Goal: Entertainment & Leisure: Consume media (video, audio)

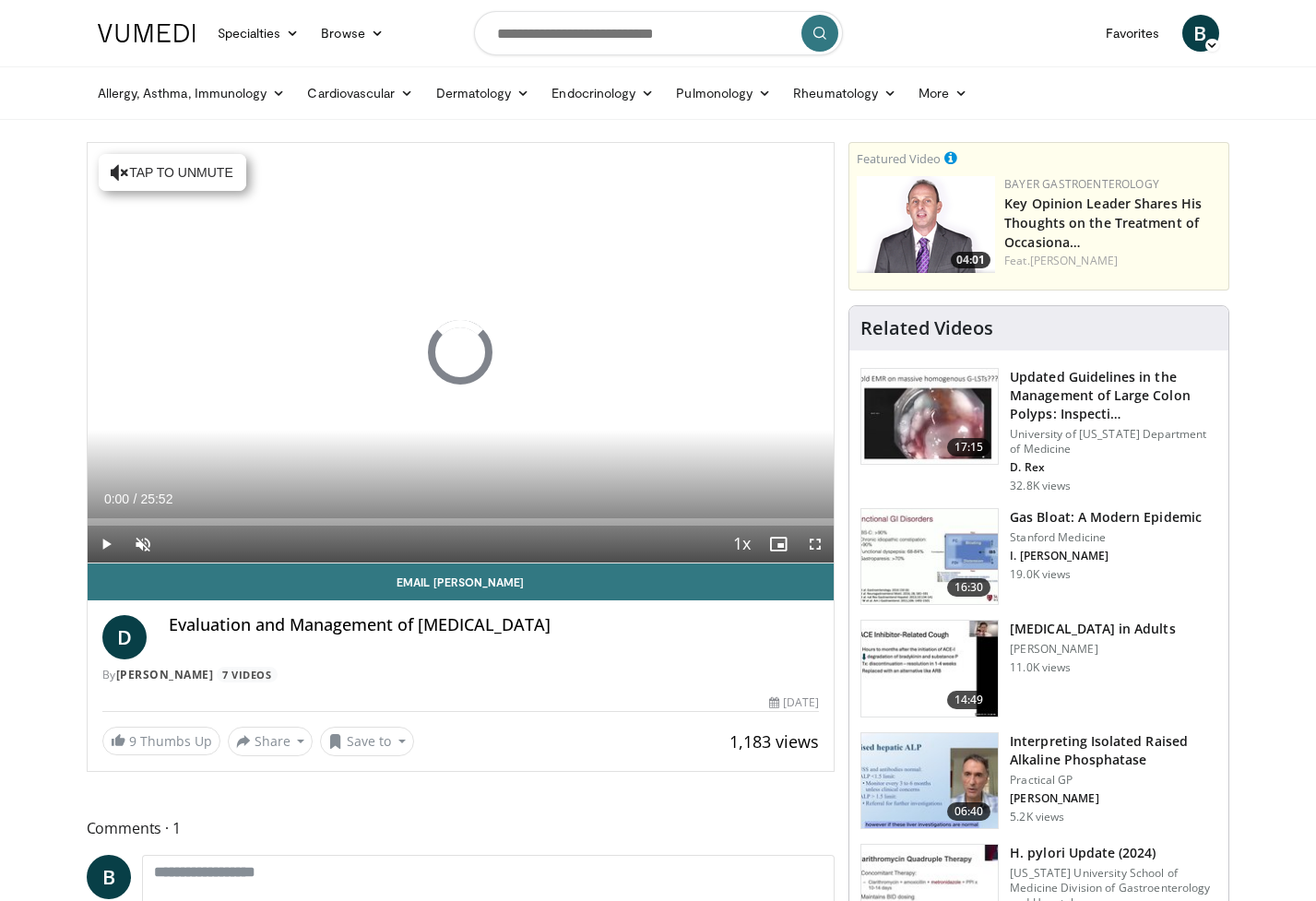
click at [816, 541] on span "Video Player" at bounding box center [814, 543] width 37 height 37
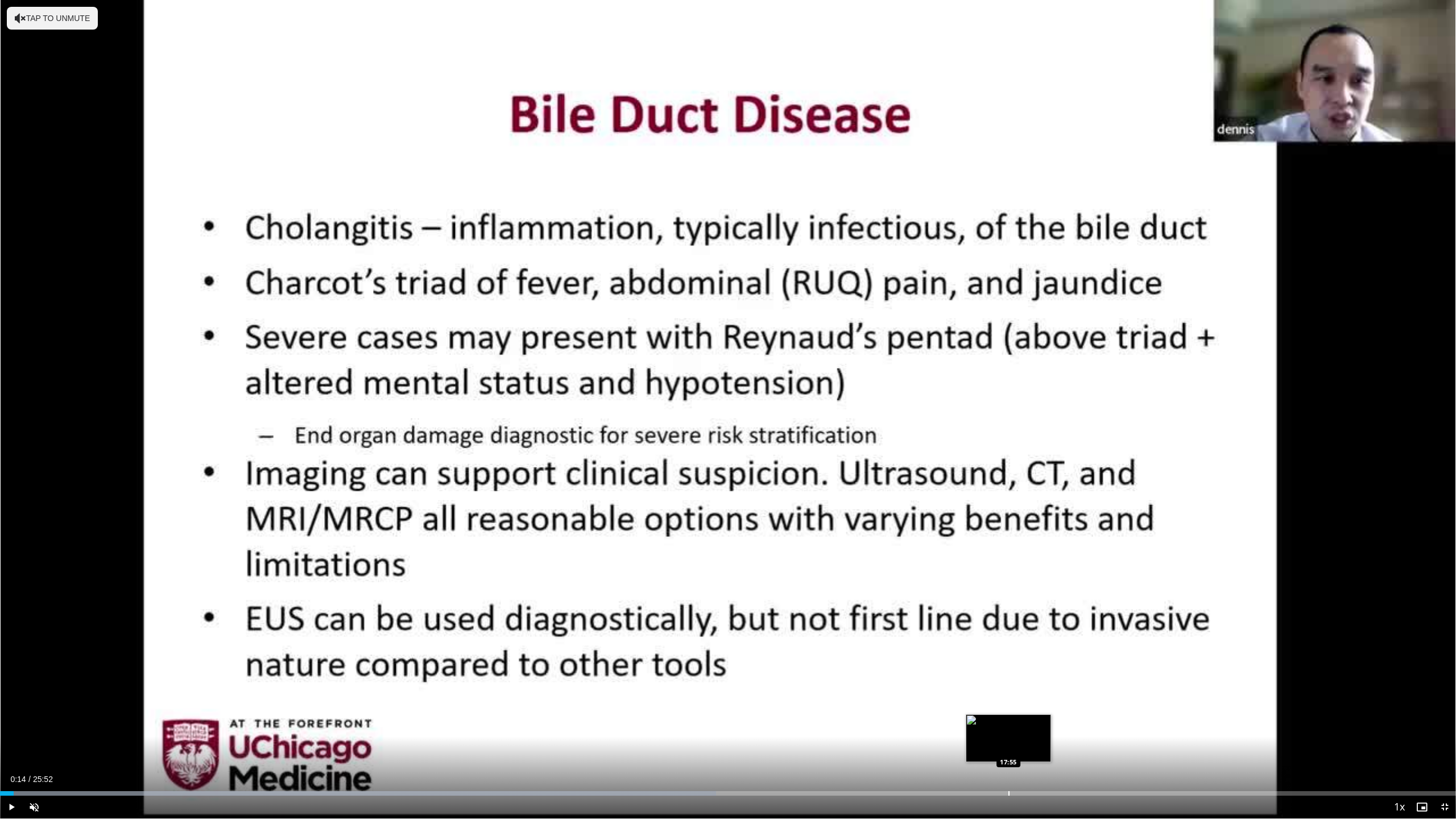
click at [811, 555] on div "Progress Bar" at bounding box center [1009, 793] width 1 height 4
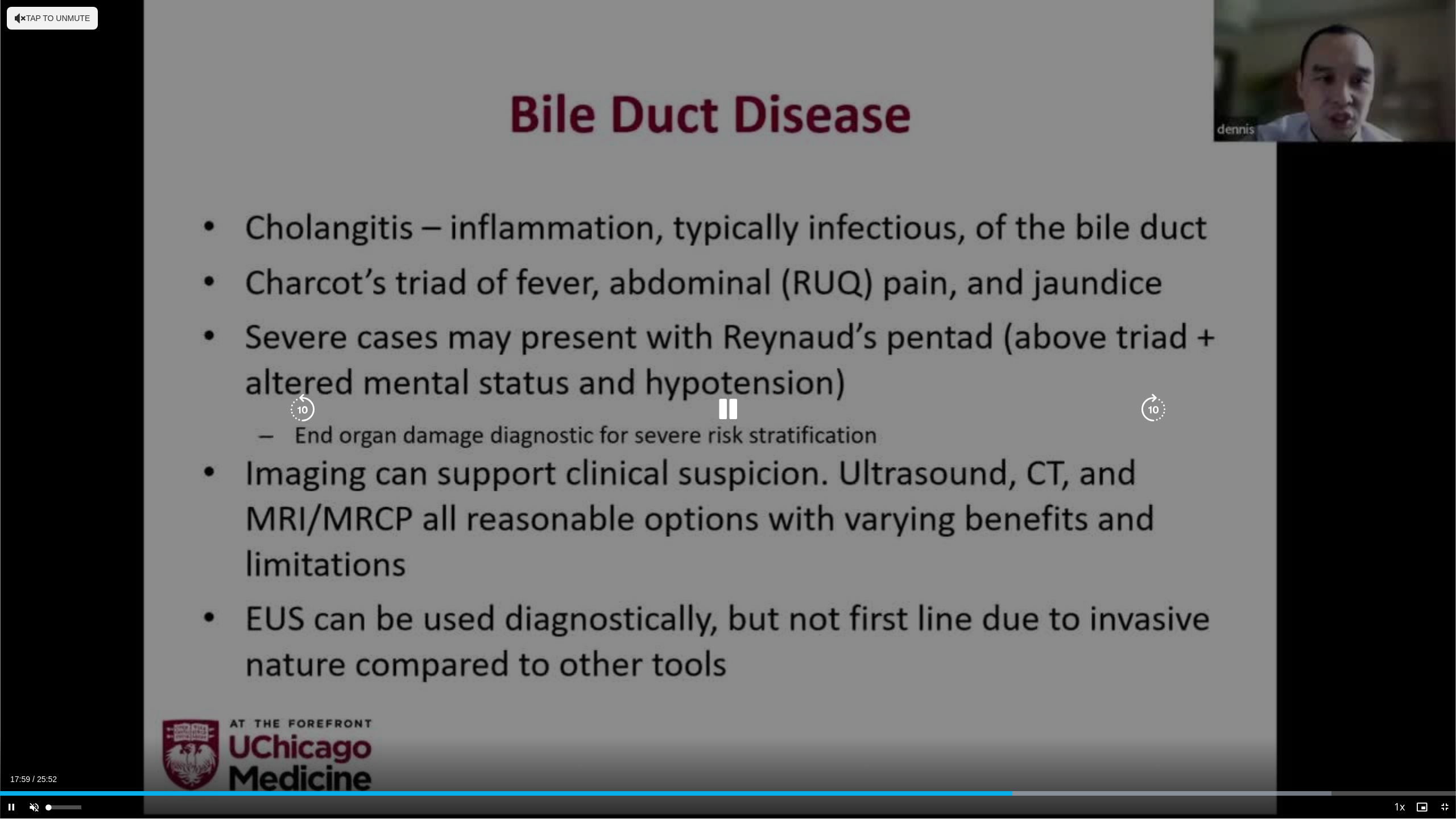
click at [33, 555] on span "Video Player" at bounding box center [33, 807] width 23 height 23
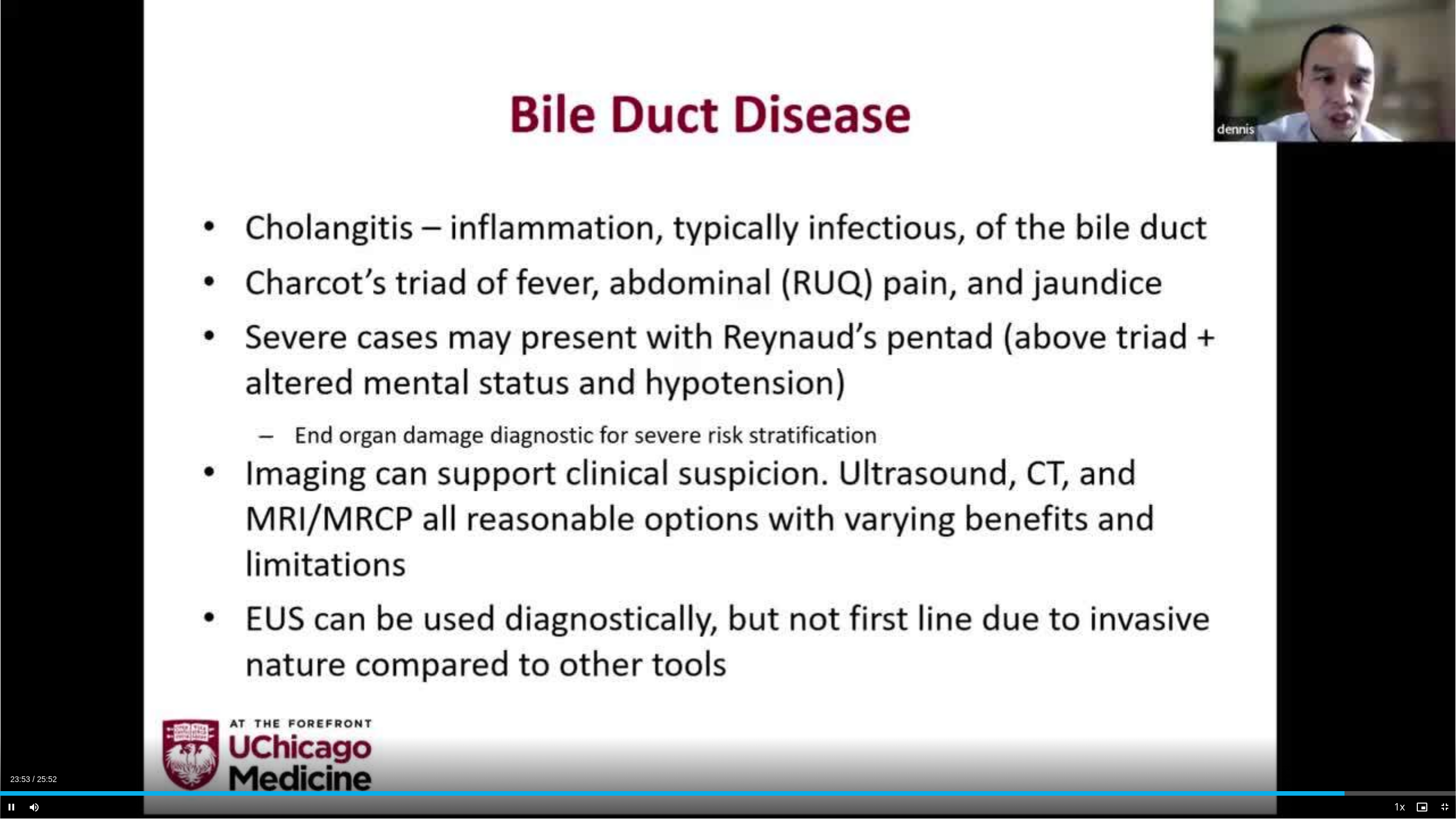
click at [12, 555] on span "Video Player" at bounding box center [11, 807] width 23 height 23
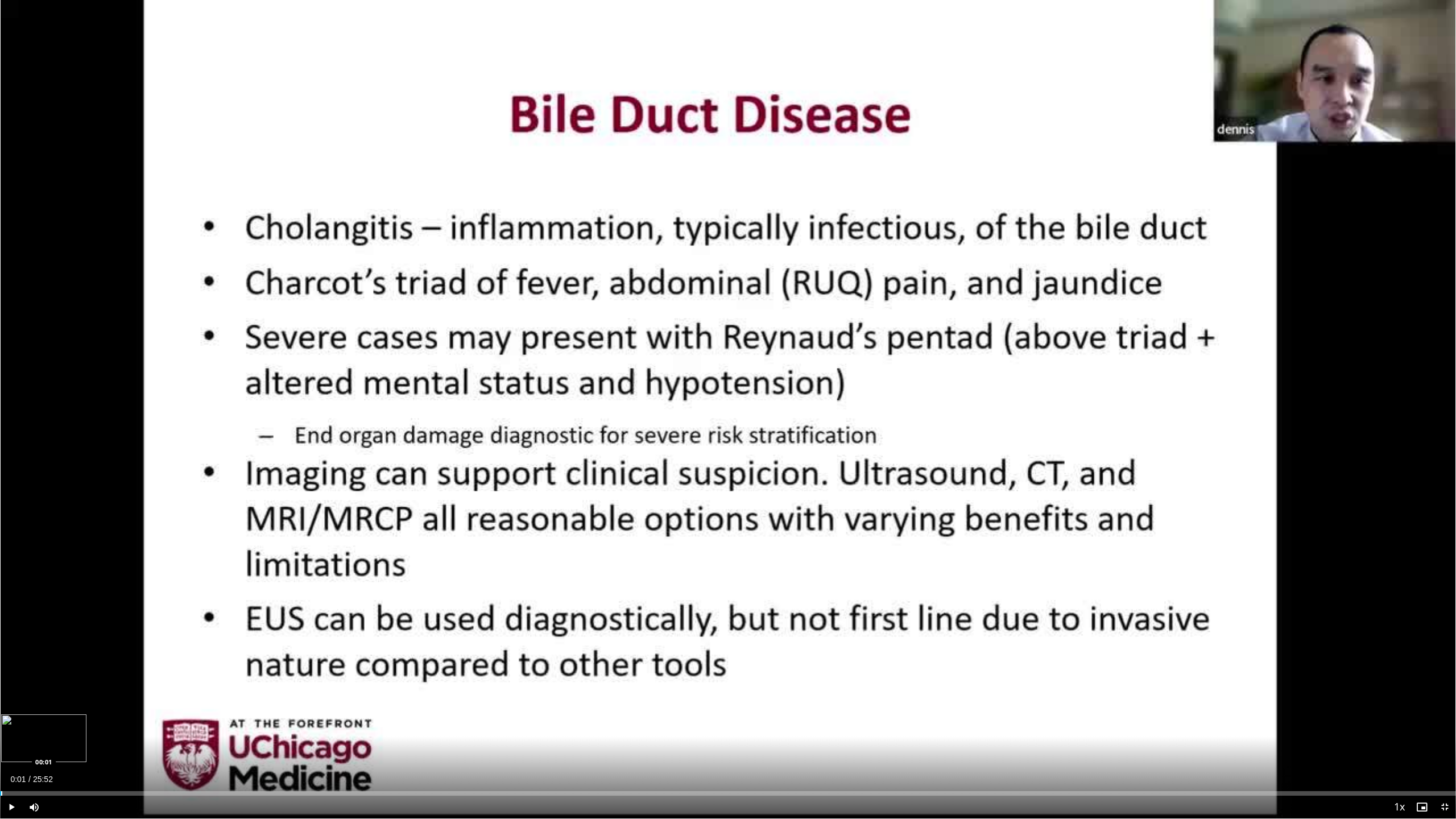
click at [1, 555] on div "Progress Bar" at bounding box center [2, 793] width 1 height 4
click at [12, 555] on span "Video Player" at bounding box center [11, 807] width 23 height 23
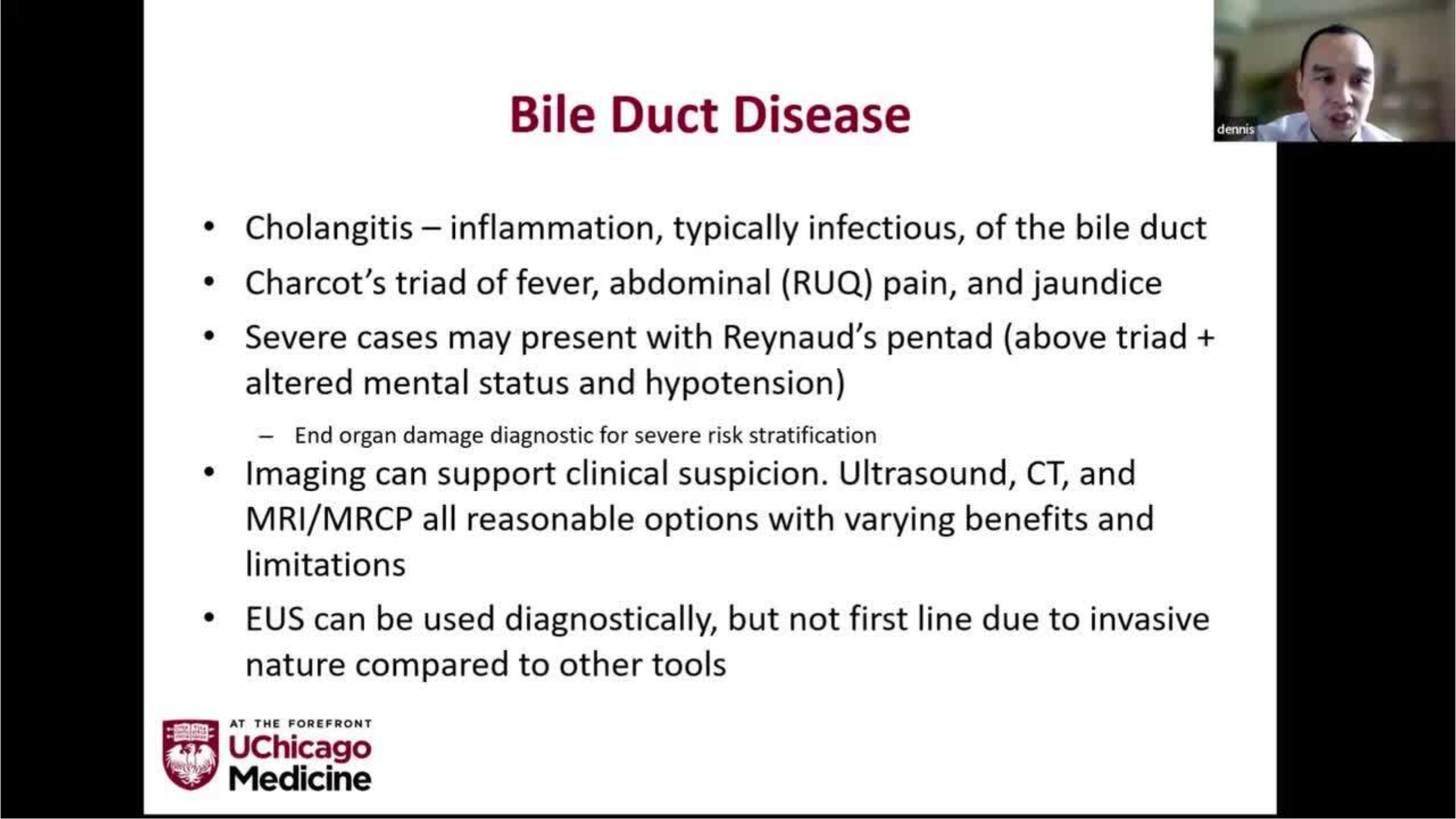
click at [811, 555] on div "10 seconds Tap to unmute" at bounding box center [728, 409] width 1456 height 818
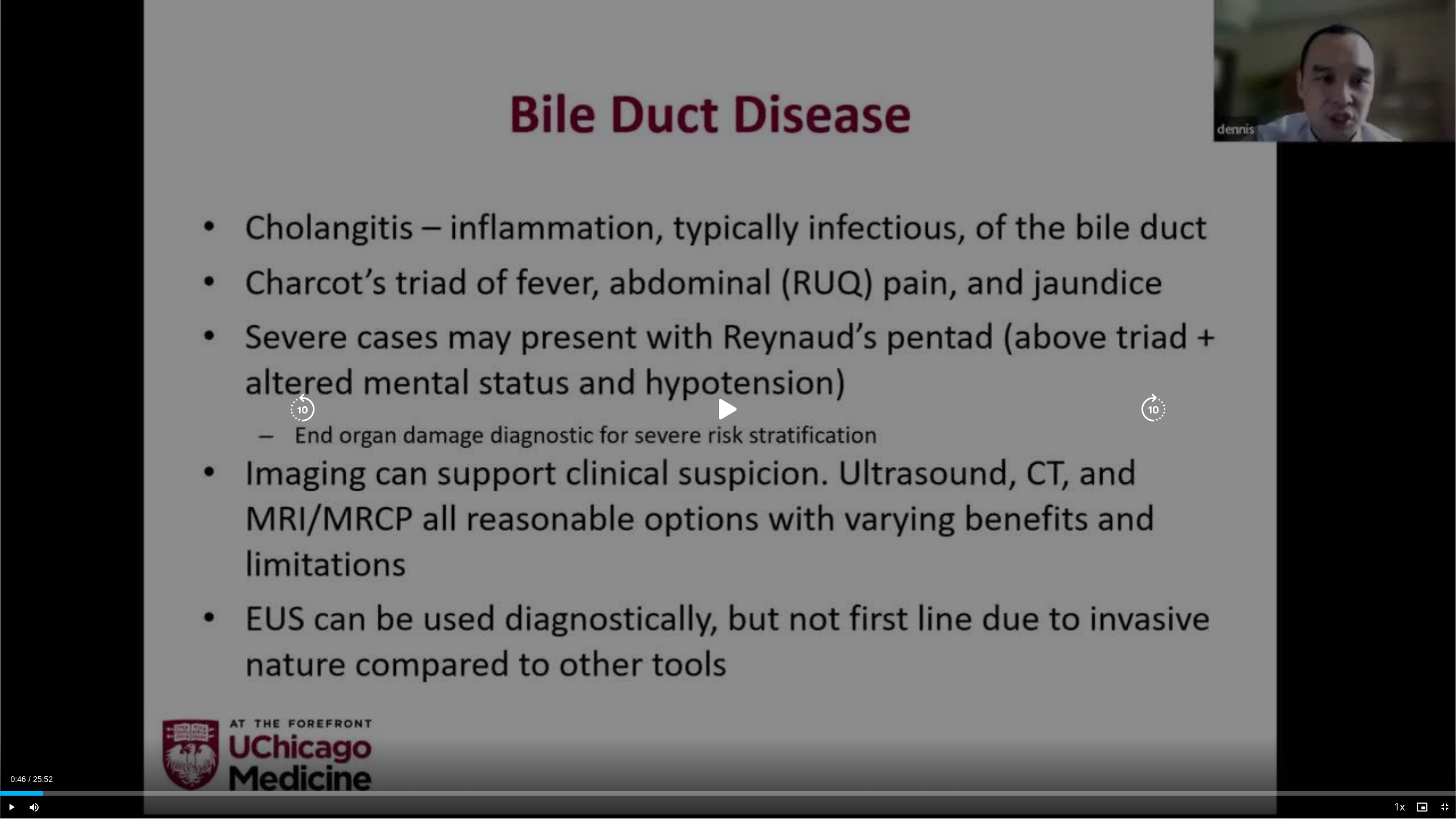
click at [12, 555] on span "Video Player" at bounding box center [11, 807] width 23 height 23
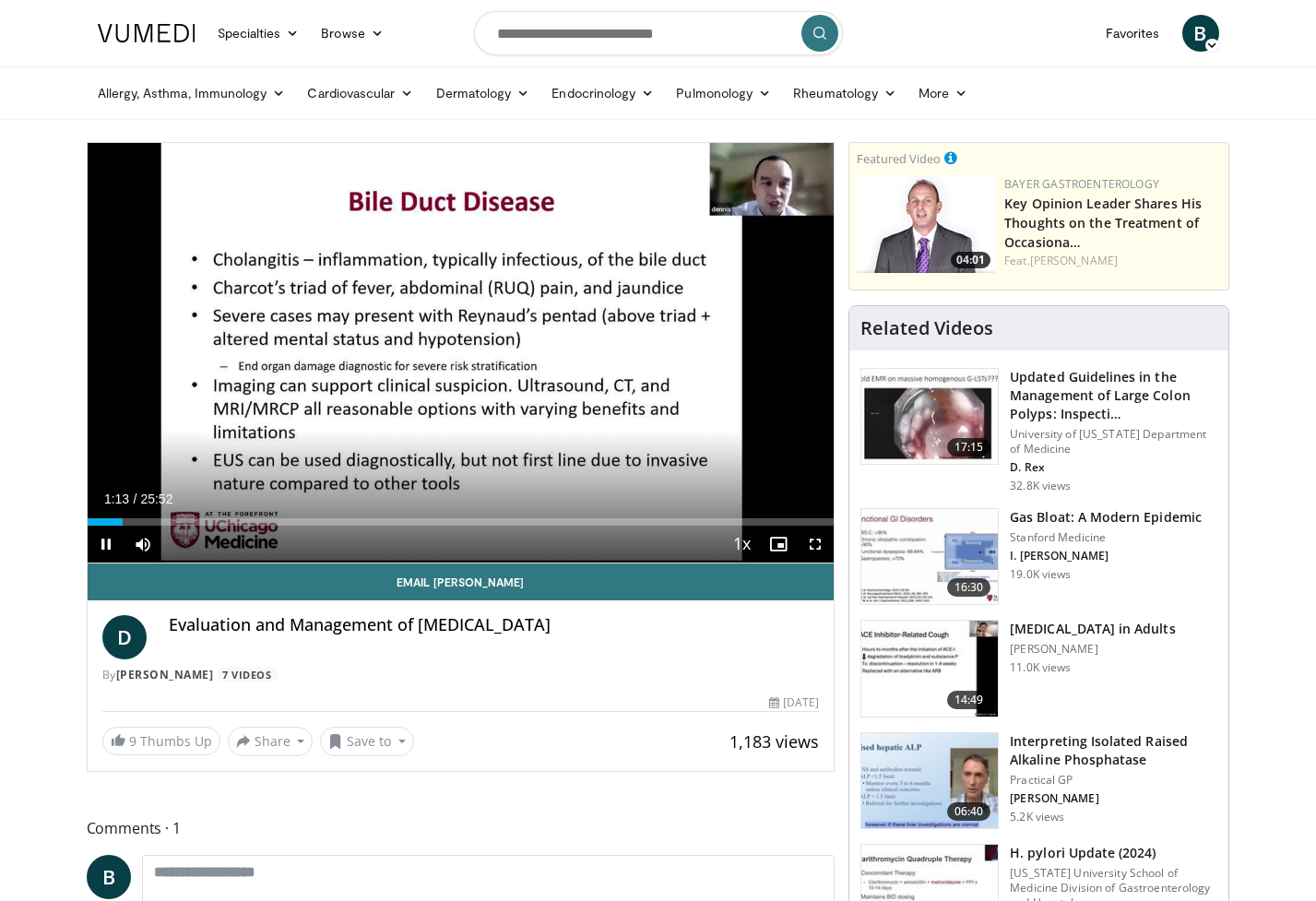
drag, startPoint x: 105, startPoint y: 544, endPoint x: 122, endPoint y: 549, distance: 17.7
click at [105, 544] on span "Video Player" at bounding box center [106, 543] width 37 height 37
